Goal: Obtain resource: Download file/media

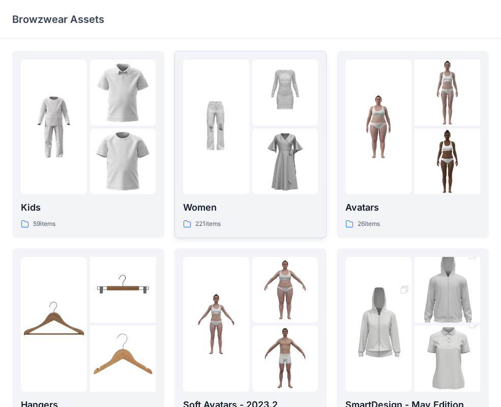
click at [235, 110] on div at bounding box center [216, 127] width 66 height 135
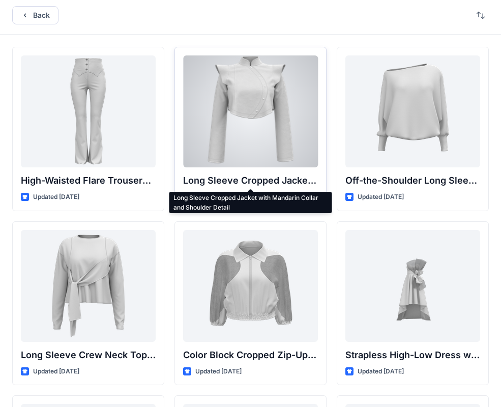
scroll to position [6, 0]
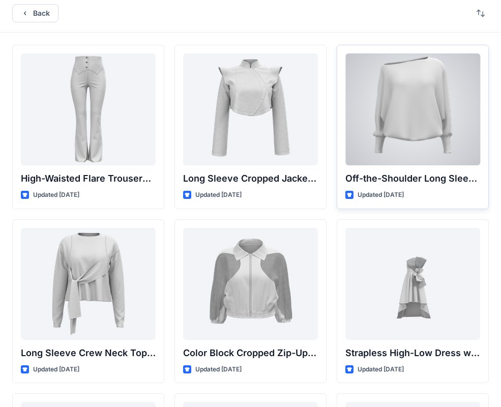
click at [388, 113] on div at bounding box center [412, 109] width 135 height 112
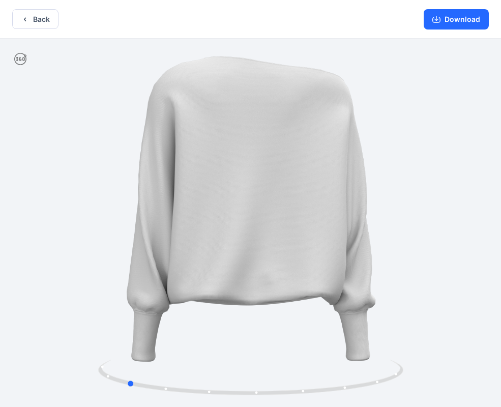
drag, startPoint x: 346, startPoint y: 151, endPoint x: 225, endPoint y: 167, distance: 122.2
click at [38, 20] on button "Back" at bounding box center [35, 19] width 46 height 20
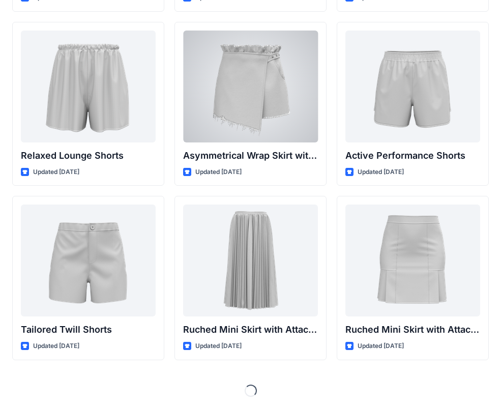
scroll to position [2471, 0]
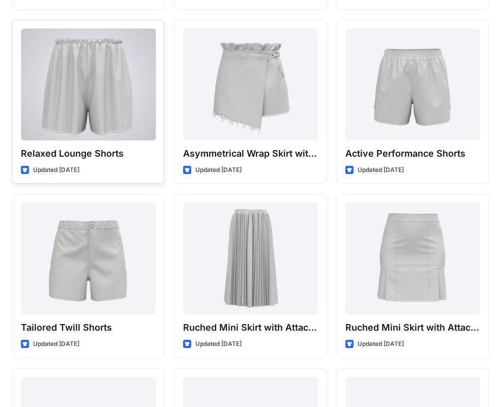
click at [124, 106] on div at bounding box center [88, 84] width 135 height 112
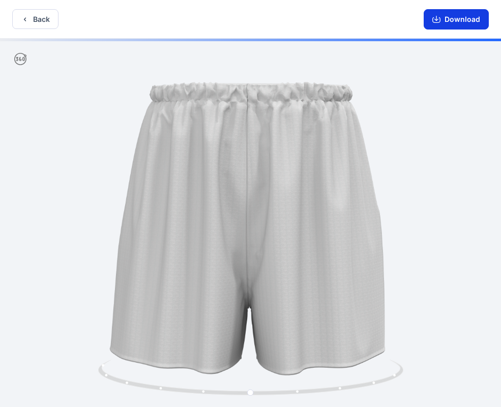
click at [463, 24] on button "Download" at bounding box center [456, 19] width 65 height 20
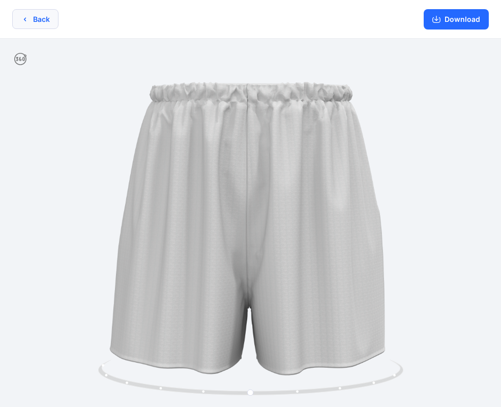
click at [38, 21] on button "Back" at bounding box center [35, 19] width 46 height 20
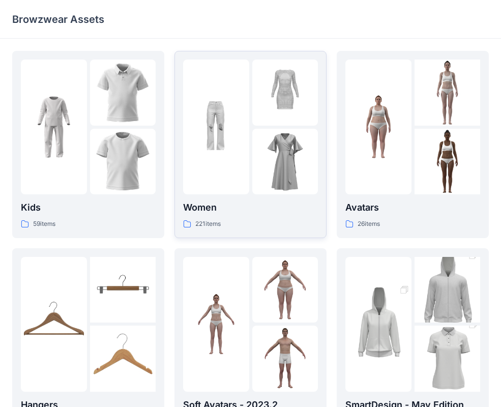
click at [281, 184] on div at bounding box center [285, 162] width 66 height 66
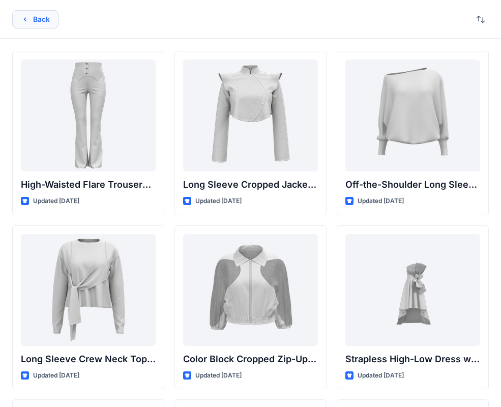
click at [26, 14] on button "Back" at bounding box center [35, 19] width 46 height 18
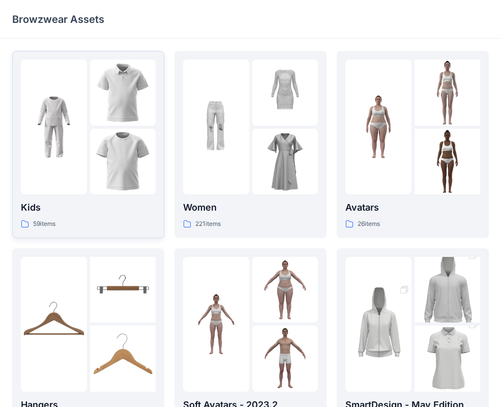
click at [106, 95] on img at bounding box center [123, 93] width 66 height 66
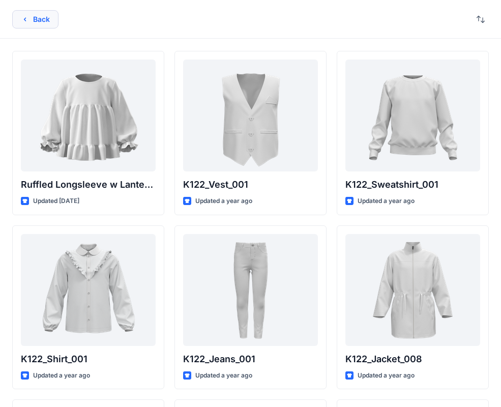
click at [34, 20] on button "Back" at bounding box center [35, 19] width 46 height 18
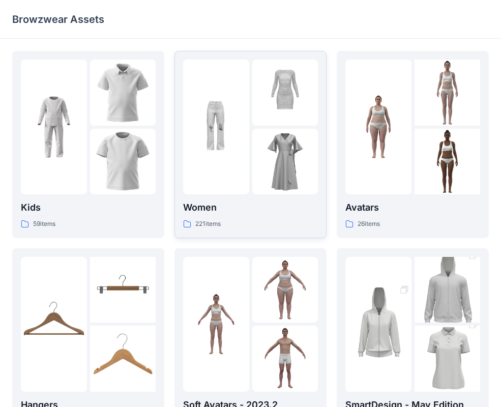
click at [307, 156] on img at bounding box center [285, 162] width 66 height 66
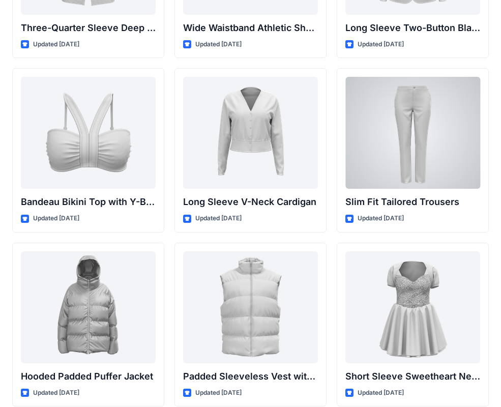
scroll to position [1032, 0]
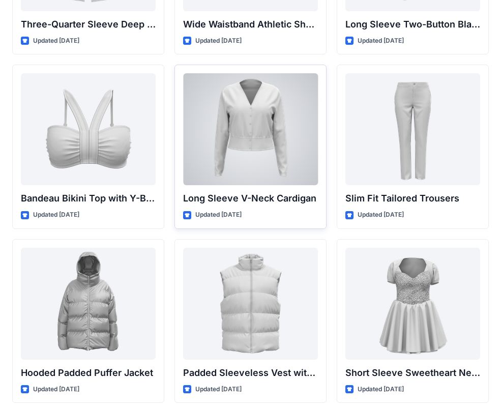
click at [279, 166] on div at bounding box center [250, 129] width 135 height 112
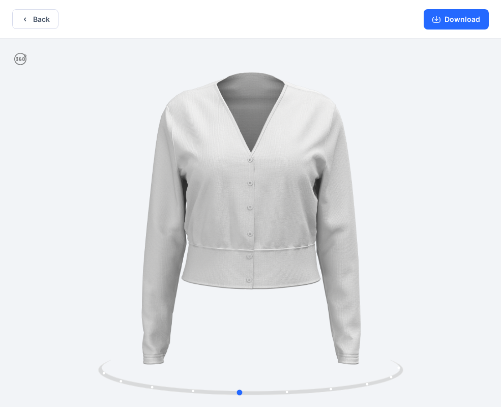
drag, startPoint x: 419, startPoint y: 186, endPoint x: 413, endPoint y: 186, distance: 5.6
click at [413, 186] on div at bounding box center [250, 224] width 501 height 370
click at [461, 27] on button "Download" at bounding box center [456, 19] width 65 height 20
click at [30, 24] on button "Back" at bounding box center [35, 19] width 46 height 20
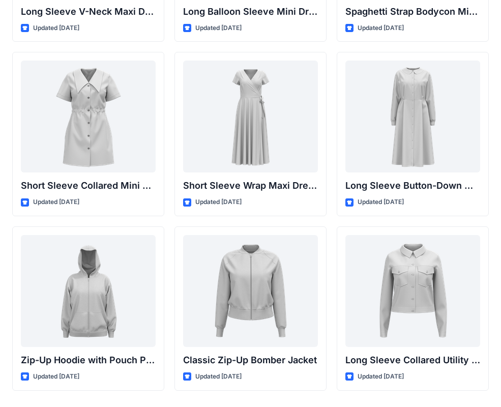
scroll to position [1742, 0]
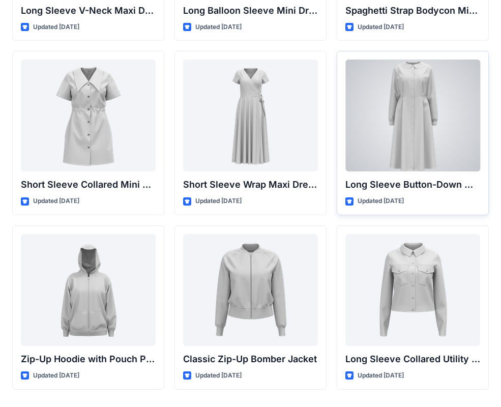
click at [425, 95] on div at bounding box center [412, 116] width 135 height 112
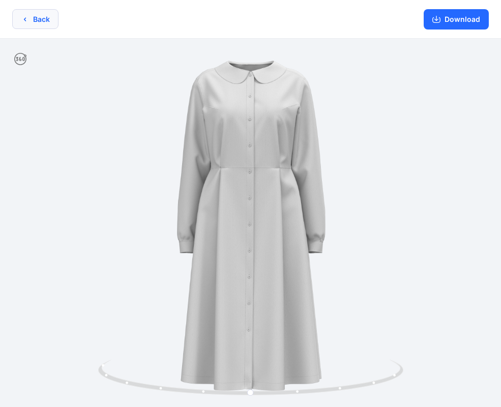
click at [30, 21] on button "Back" at bounding box center [35, 19] width 46 height 20
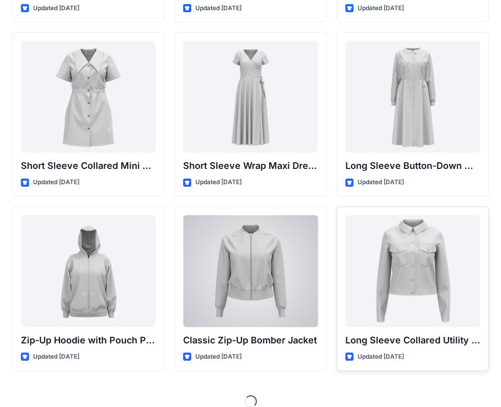
scroll to position [1774, 0]
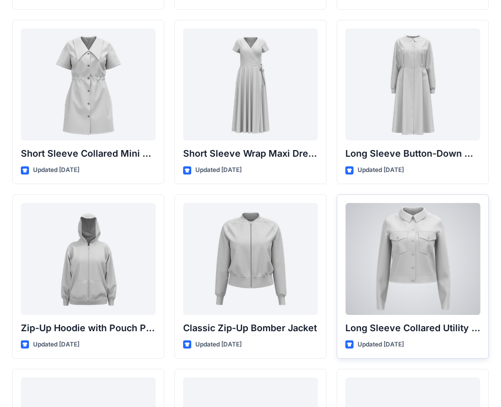
click at [435, 232] on div at bounding box center [412, 259] width 135 height 112
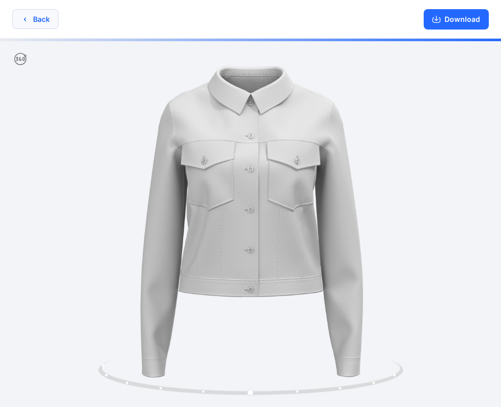
click at [24, 17] on icon "button" at bounding box center [25, 19] width 8 height 8
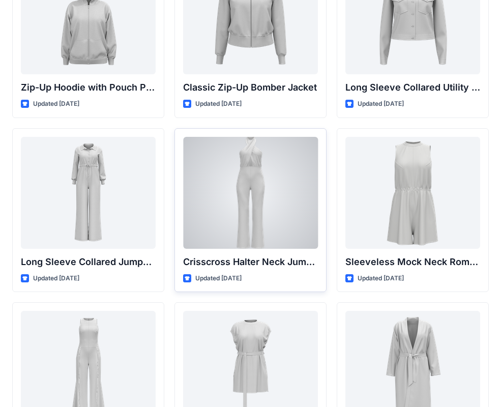
scroll to position [2040, 0]
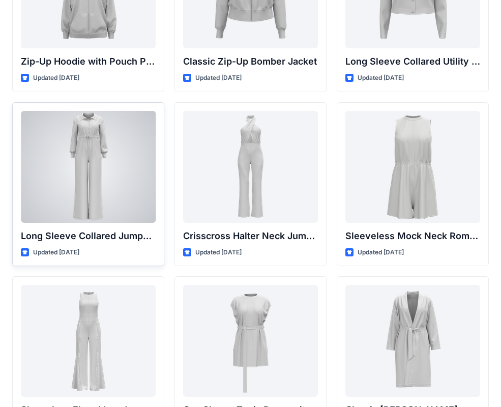
click at [107, 185] on div at bounding box center [88, 167] width 135 height 112
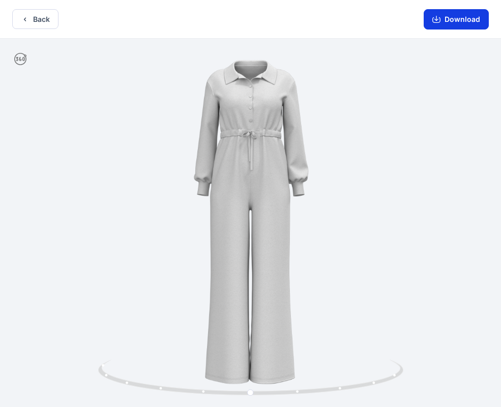
click at [472, 25] on button "Download" at bounding box center [456, 19] width 65 height 20
click at [28, 25] on button "Back" at bounding box center [35, 19] width 46 height 20
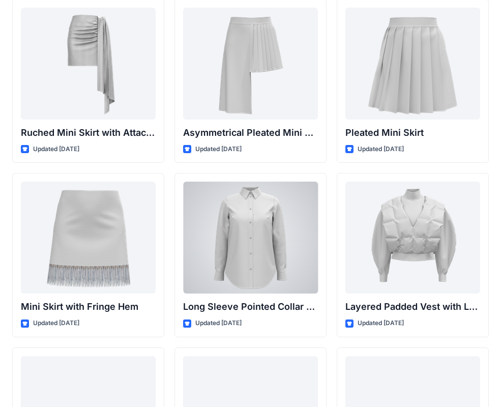
scroll to position [2841, 0]
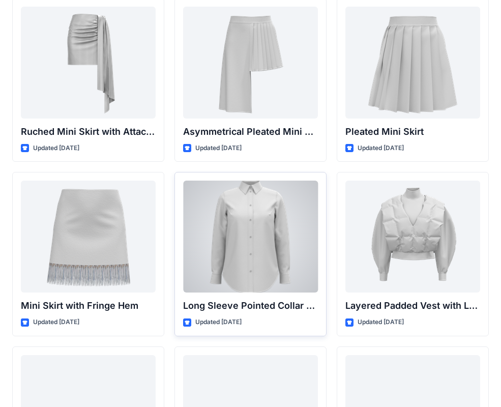
click at [272, 236] on div at bounding box center [250, 237] width 135 height 112
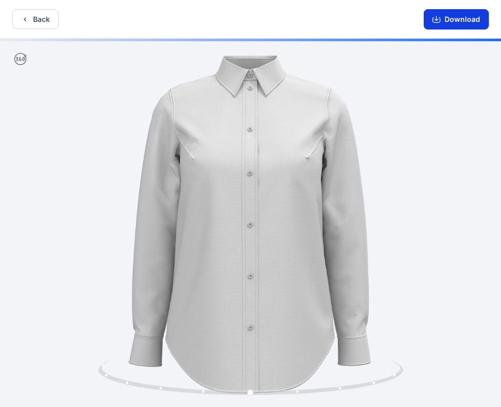
click at [443, 21] on button "Download" at bounding box center [456, 19] width 65 height 20
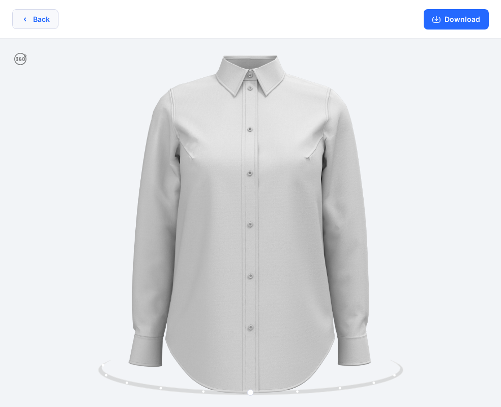
click at [30, 20] on button "Back" at bounding box center [35, 19] width 46 height 20
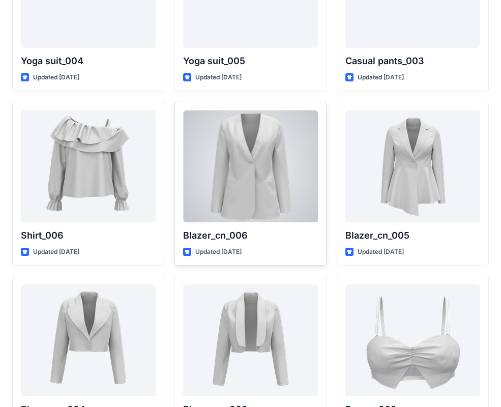
scroll to position [5876, 0]
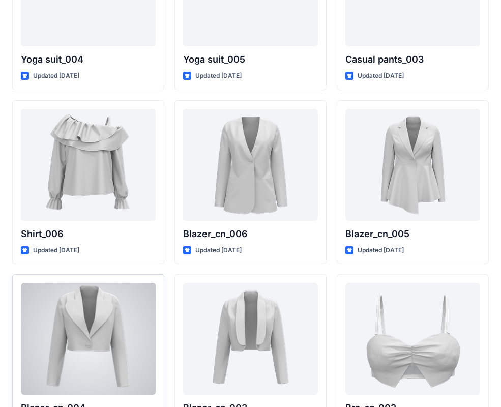
click at [121, 306] on div at bounding box center [88, 339] width 135 height 112
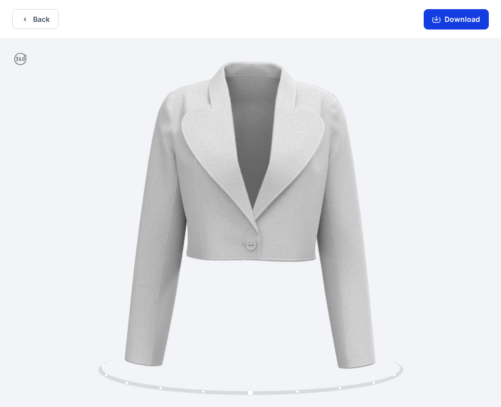
click at [471, 21] on button "Download" at bounding box center [456, 19] width 65 height 20
click at [31, 20] on button "Back" at bounding box center [35, 19] width 46 height 20
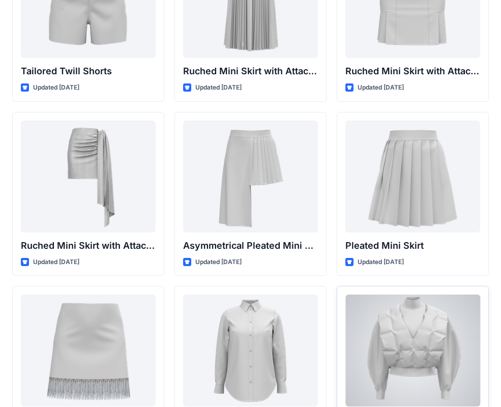
scroll to position [2813, 0]
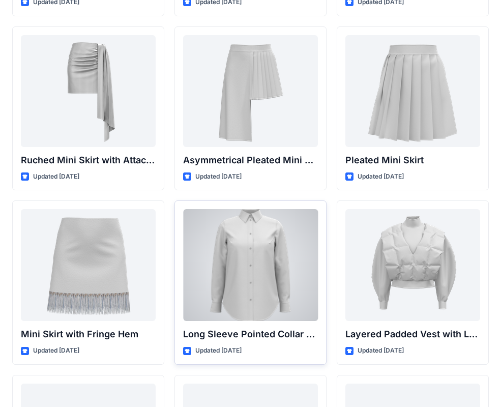
click at [292, 273] on div at bounding box center [250, 265] width 135 height 112
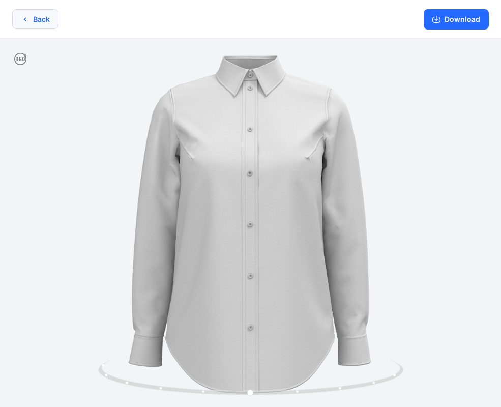
click at [41, 22] on button "Back" at bounding box center [35, 19] width 46 height 20
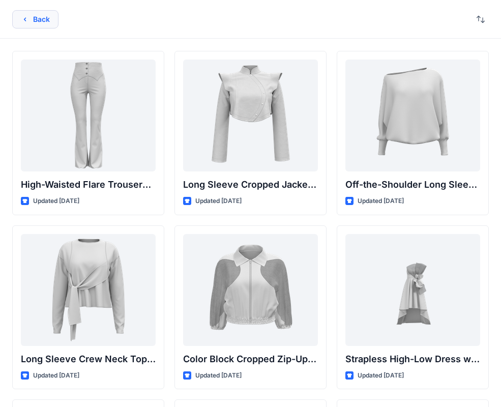
click at [28, 13] on button "Back" at bounding box center [35, 19] width 46 height 18
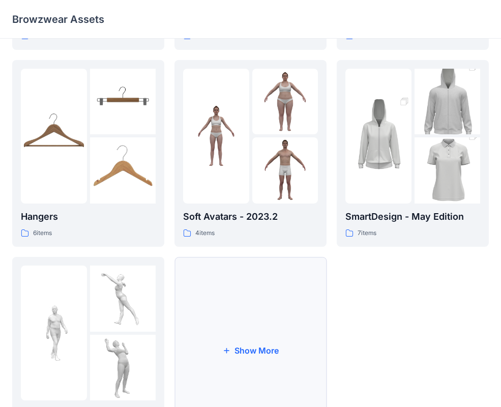
scroll to position [253, 0]
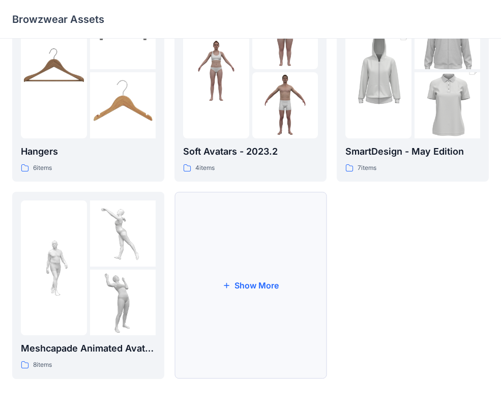
click at [299, 247] on button "Show More" at bounding box center [251, 285] width 152 height 187
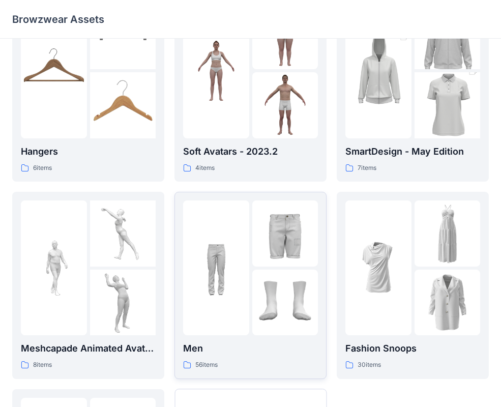
click at [284, 250] on div at bounding box center [285, 233] width 66 height 66
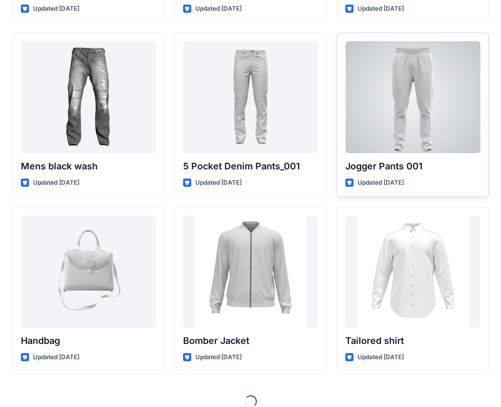
scroll to position [380, 0]
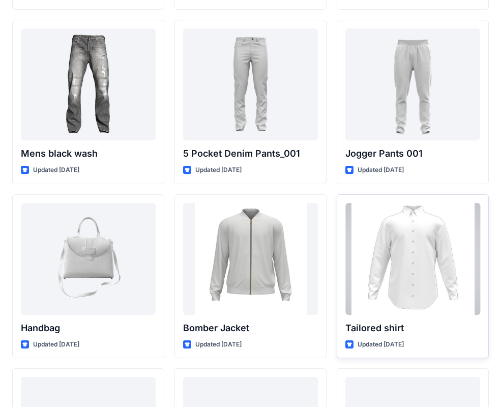
click at [412, 223] on div at bounding box center [412, 259] width 135 height 112
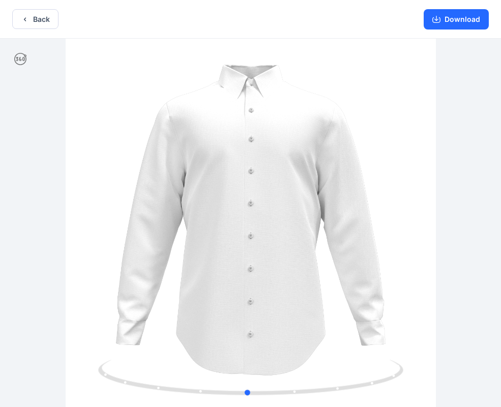
drag, startPoint x: 360, startPoint y: 170, endPoint x: 357, endPoint y: 183, distance: 13.1
click at [357, 183] on div at bounding box center [250, 224] width 501 height 370
click at [467, 17] on button "Download" at bounding box center [456, 19] width 65 height 20
click at [41, 22] on button "Back" at bounding box center [35, 19] width 46 height 20
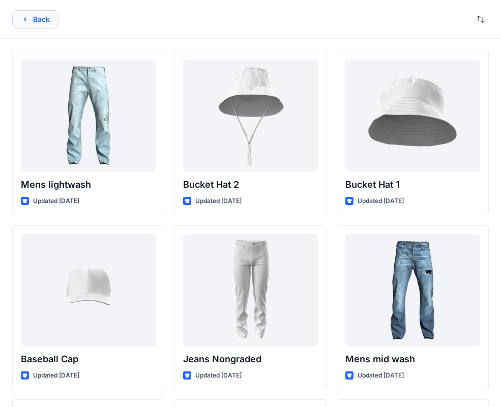
click at [36, 24] on button "Back" at bounding box center [35, 19] width 46 height 18
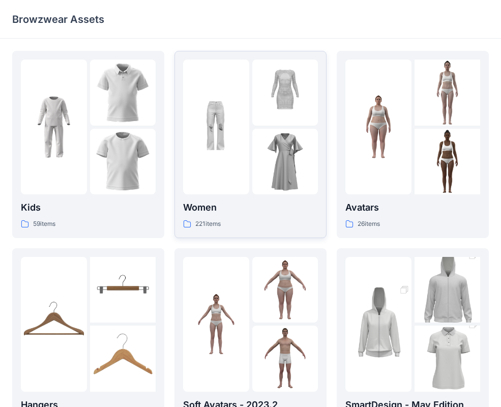
click at [274, 144] on div at bounding box center [285, 162] width 66 height 66
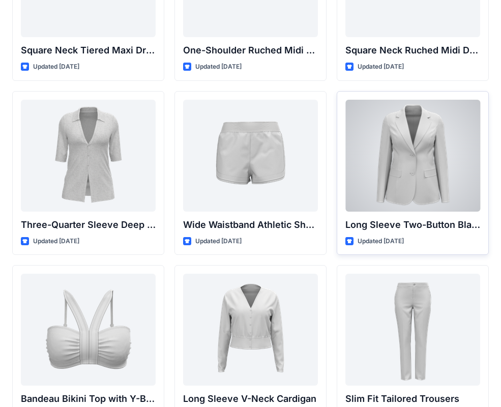
scroll to position [837, 0]
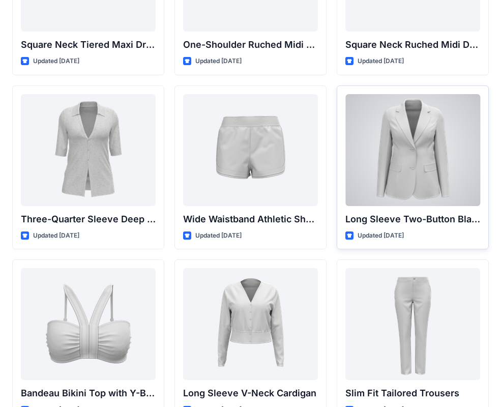
click at [419, 114] on div at bounding box center [412, 150] width 135 height 112
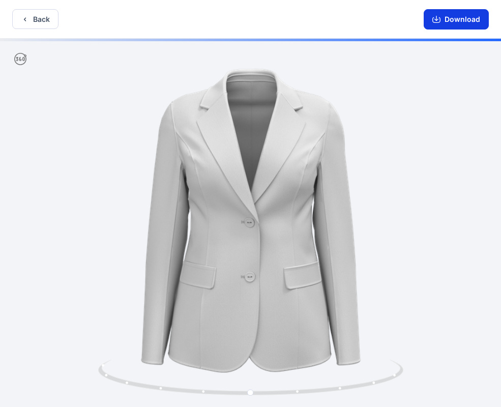
click at [445, 18] on button "Download" at bounding box center [456, 19] width 65 height 20
click at [41, 20] on button "Back" at bounding box center [35, 19] width 46 height 20
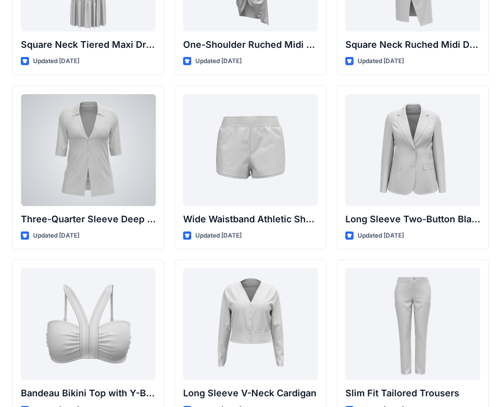
click at [92, 173] on div at bounding box center [88, 150] width 135 height 112
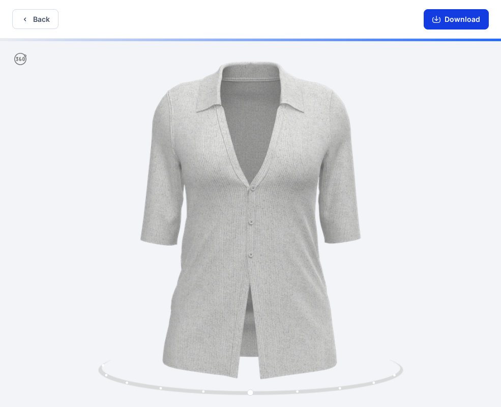
click at [453, 21] on button "Download" at bounding box center [456, 19] width 65 height 20
